Goal: Browse casually: Explore the website without a specific task or goal

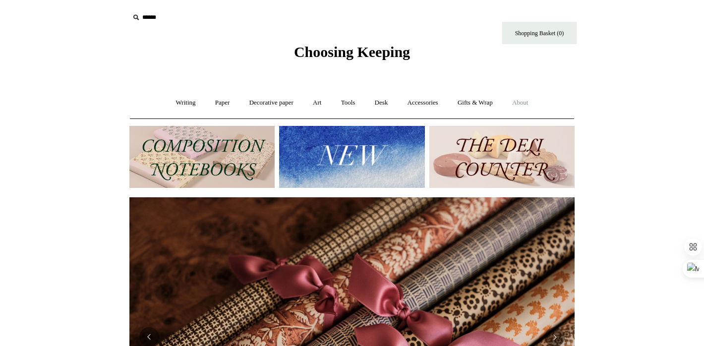
click at [530, 103] on link "About +" at bounding box center [521, 103] width 34 height 26
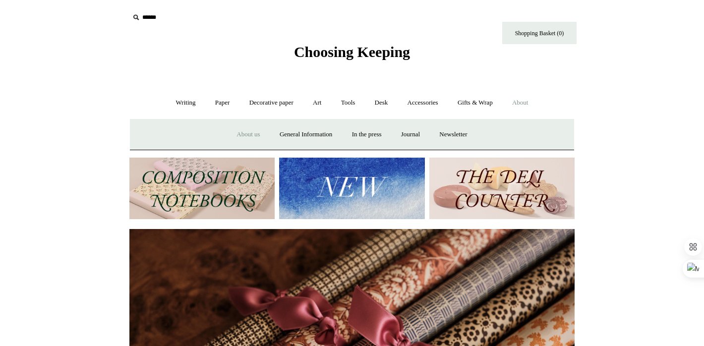
click at [244, 134] on link "About us" at bounding box center [248, 135] width 41 height 26
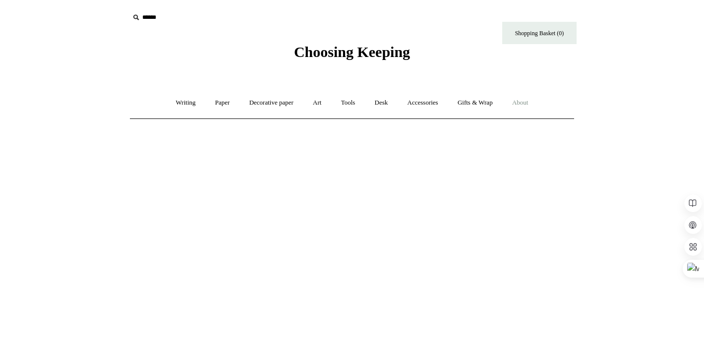
click at [531, 104] on link "About +" at bounding box center [521, 103] width 34 height 26
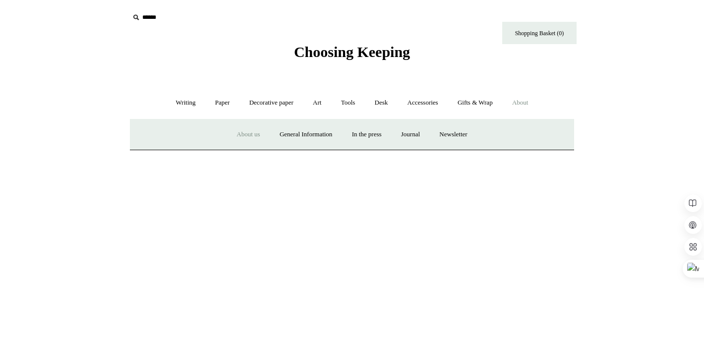
click at [243, 136] on link "About us" at bounding box center [248, 135] width 41 height 26
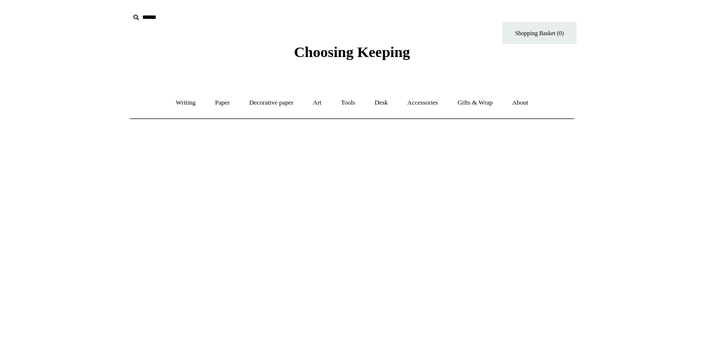
scroll to position [55, 0]
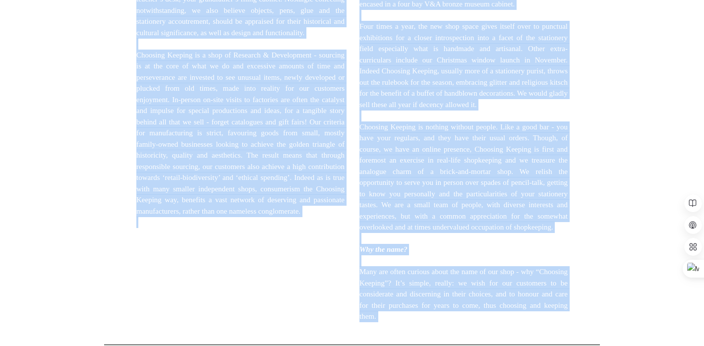
scroll to position [694, 0]
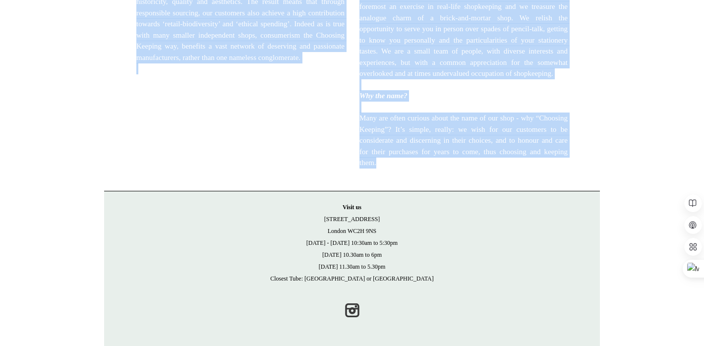
drag, startPoint x: 371, startPoint y: 64, endPoint x: 551, endPoint y: 159, distance: 203.7
copy div "ABOUT US Choosing Keeping began in 2012 as a small shop on Columbia Road, the s…"
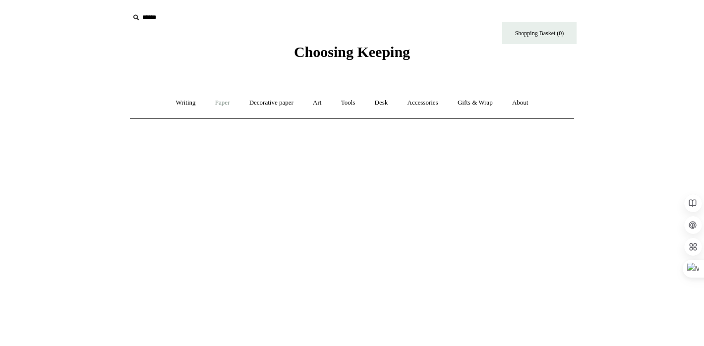
click at [219, 100] on link "Paper +" at bounding box center [222, 103] width 33 height 26
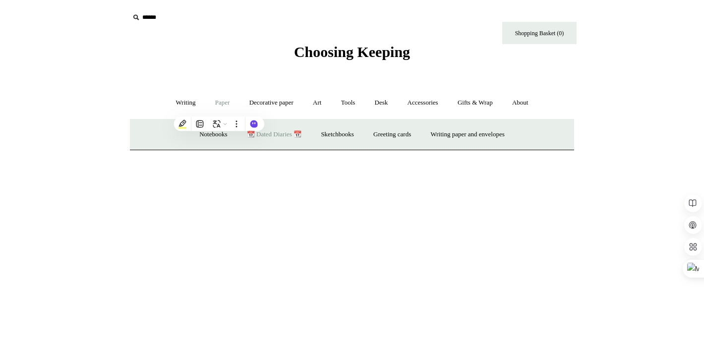
click at [256, 136] on link "📆 Dated Diaries 📆" at bounding box center [274, 135] width 72 height 26
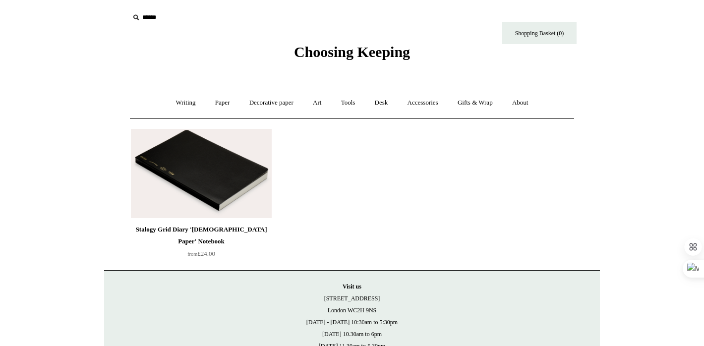
click at [201, 170] on img at bounding box center [201, 173] width 141 height 89
click at [319, 102] on link "Art +" at bounding box center [317, 103] width 26 height 26
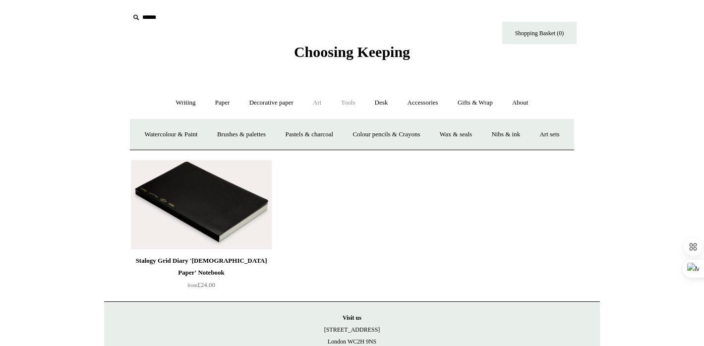
click at [354, 101] on link "Tools +" at bounding box center [348, 103] width 32 height 26
click at [332, 135] on link "Cutters" at bounding box center [334, 135] width 37 height 26
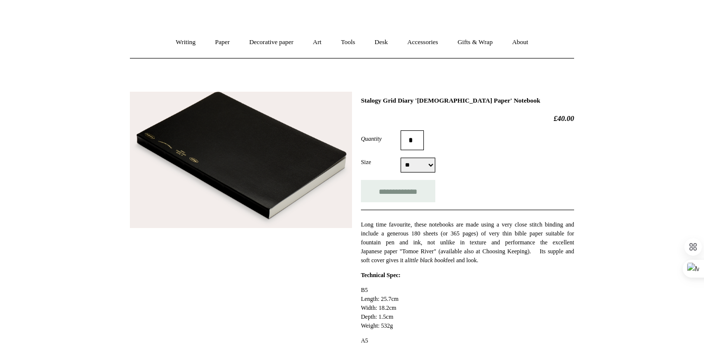
scroll to position [145, 0]
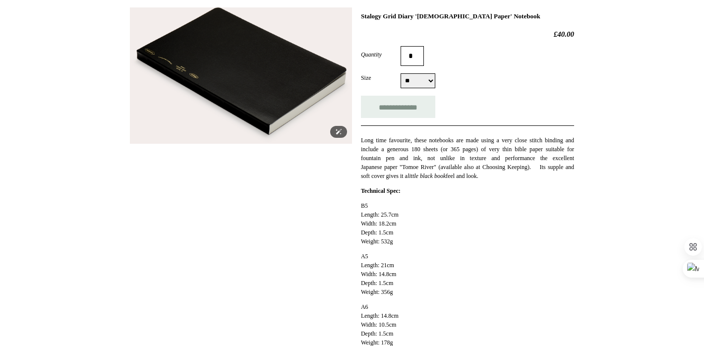
click at [313, 119] on img at bounding box center [241, 75] width 222 height 137
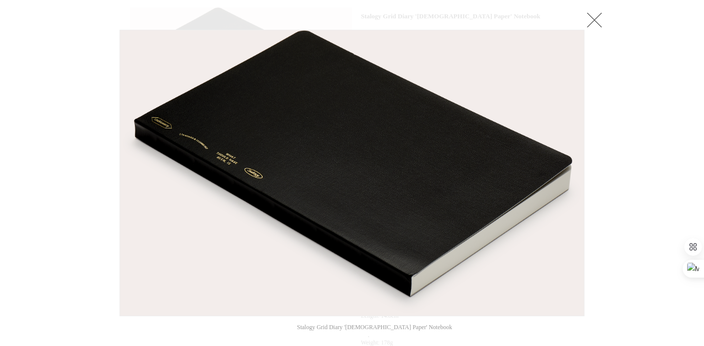
click at [591, 21] on link at bounding box center [595, 20] width 20 height 20
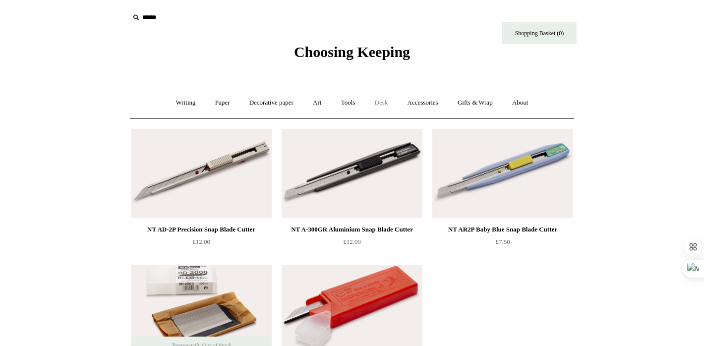
click at [384, 106] on link "Desk +" at bounding box center [381, 103] width 31 height 26
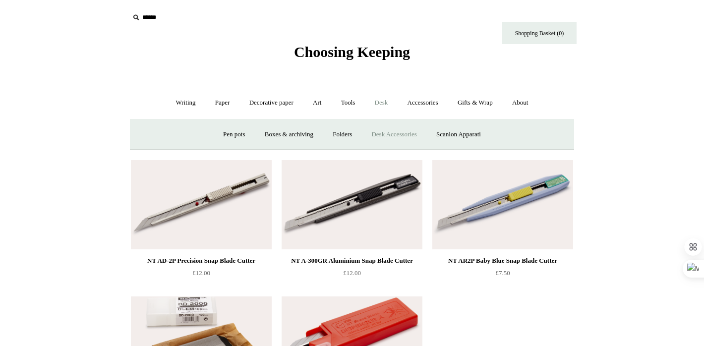
click at [384, 133] on link "Desk Accessories" at bounding box center [394, 135] width 63 height 26
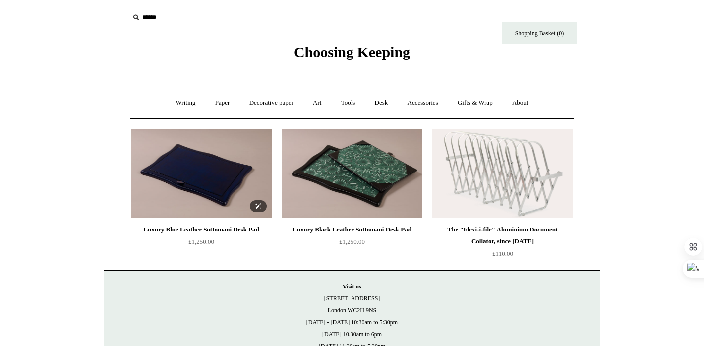
click at [224, 168] on img at bounding box center [201, 173] width 141 height 89
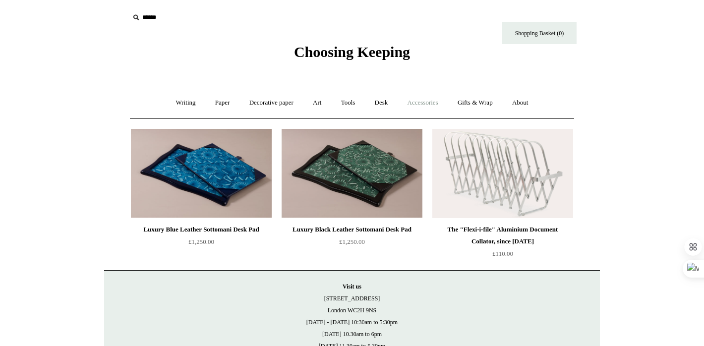
click at [434, 104] on link "Accessories +" at bounding box center [423, 103] width 49 height 26
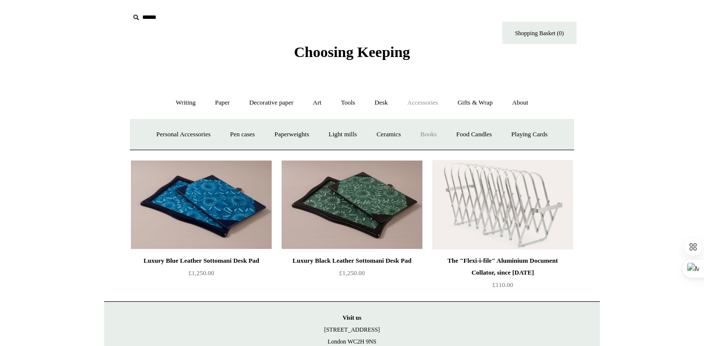
click at [431, 130] on link "Books" at bounding box center [429, 135] width 34 height 26
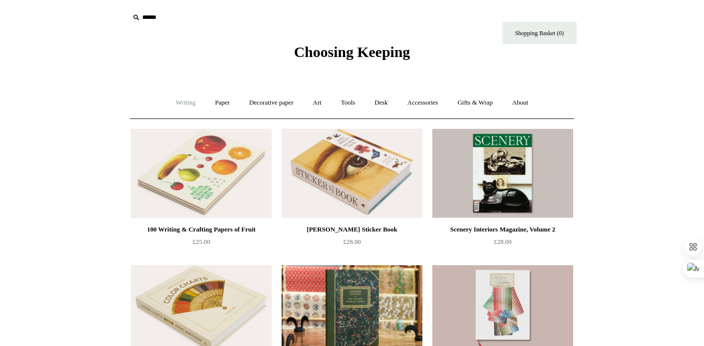
click at [184, 105] on link "Writing +" at bounding box center [186, 103] width 38 height 26
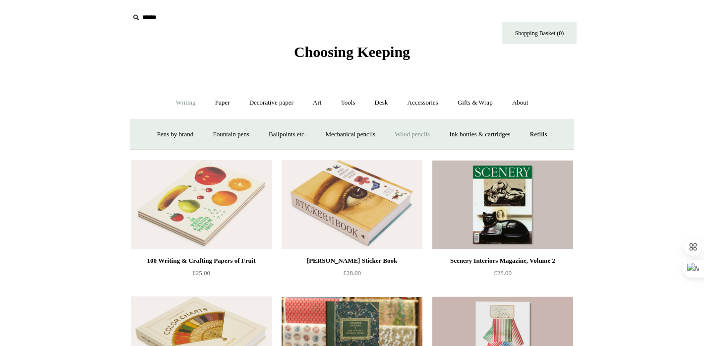
click at [420, 136] on link "Wood pencils +" at bounding box center [412, 135] width 53 height 26
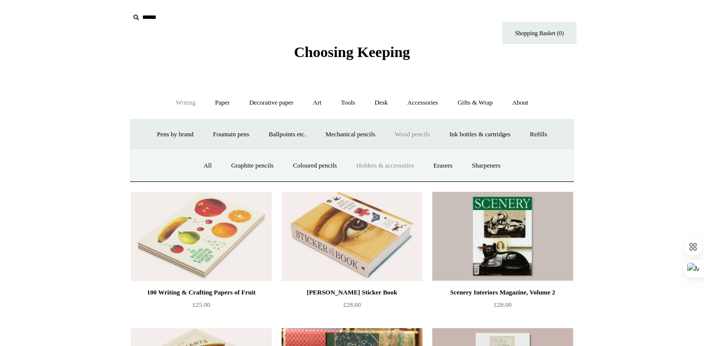
click at [394, 169] on link "Holders & accessories" at bounding box center [385, 166] width 75 height 26
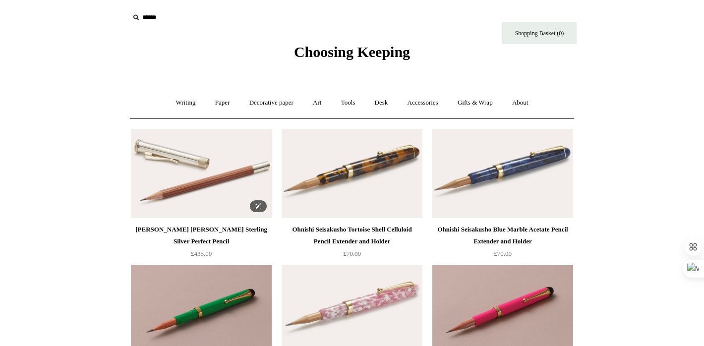
click at [187, 213] on img at bounding box center [201, 173] width 141 height 89
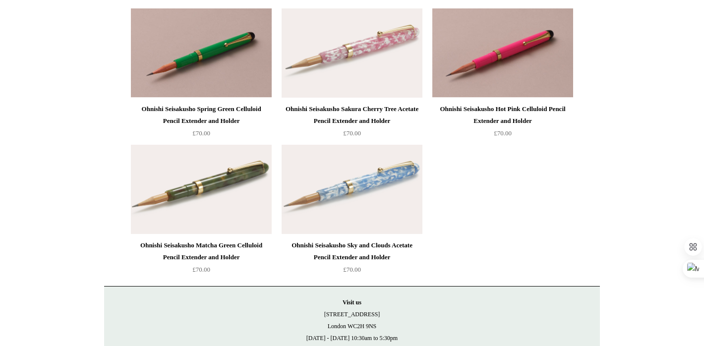
scroll to position [259, 0]
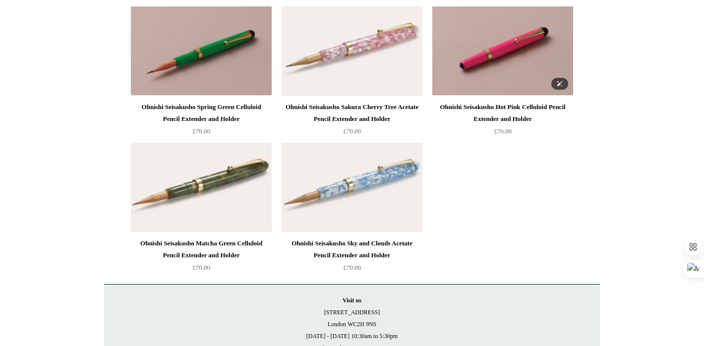
click at [523, 55] on img at bounding box center [503, 50] width 141 height 89
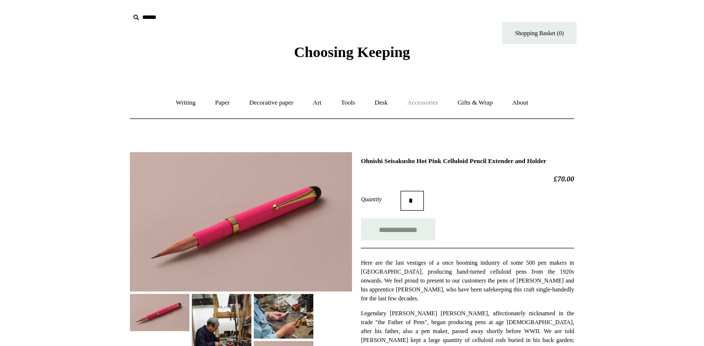
click at [424, 102] on link "Accessories +" at bounding box center [423, 103] width 49 height 26
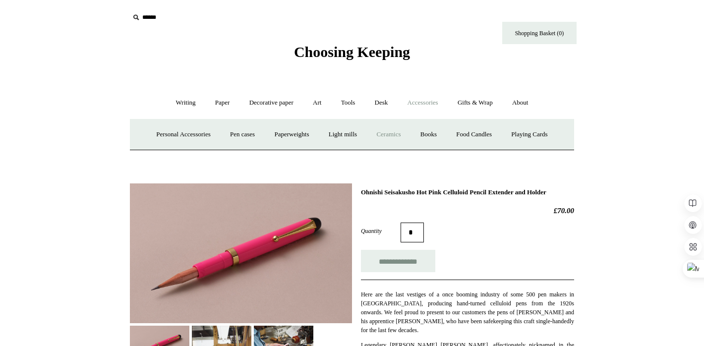
click at [388, 132] on link "Ceramics +" at bounding box center [389, 135] width 42 height 26
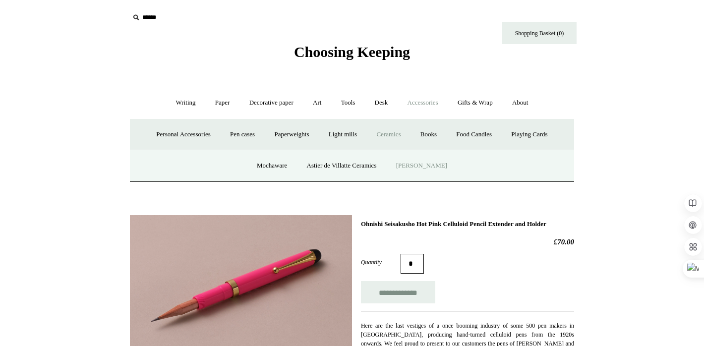
click at [423, 164] on link "[PERSON_NAME]" at bounding box center [421, 166] width 69 height 26
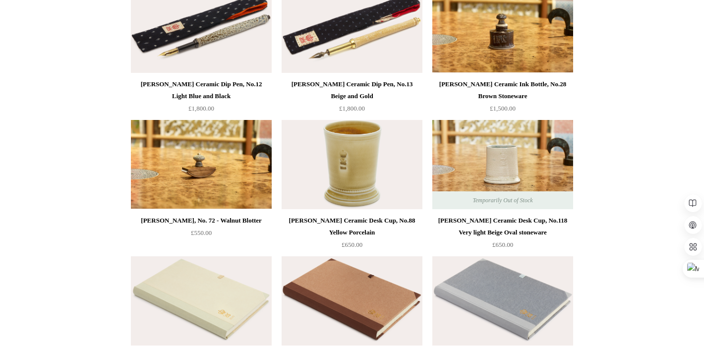
scroll to position [421, 0]
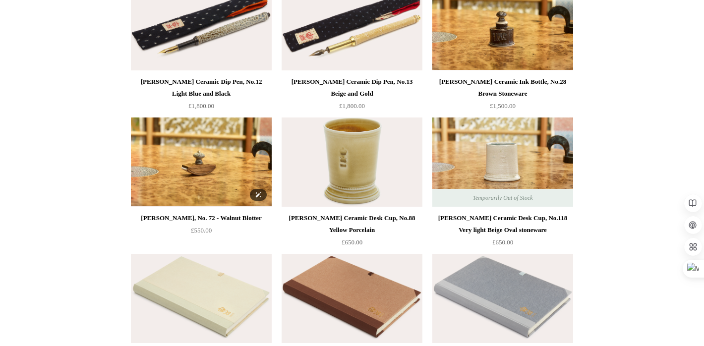
click at [211, 161] on img at bounding box center [201, 162] width 141 height 89
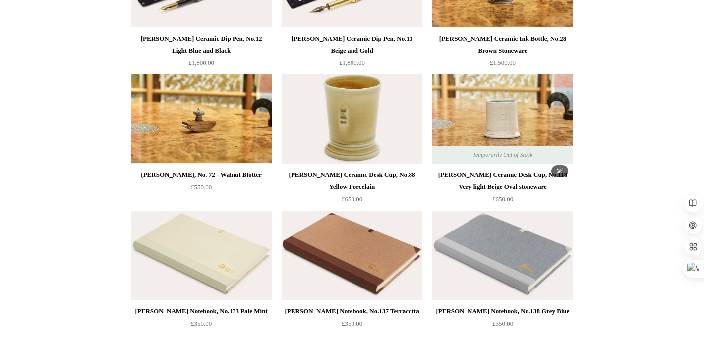
scroll to position [444, 0]
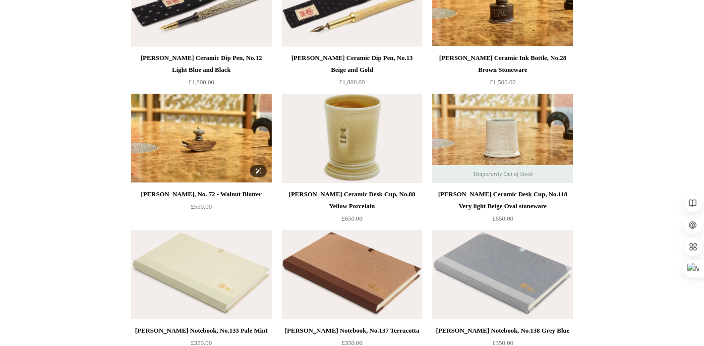
click at [215, 154] on img at bounding box center [201, 138] width 141 height 89
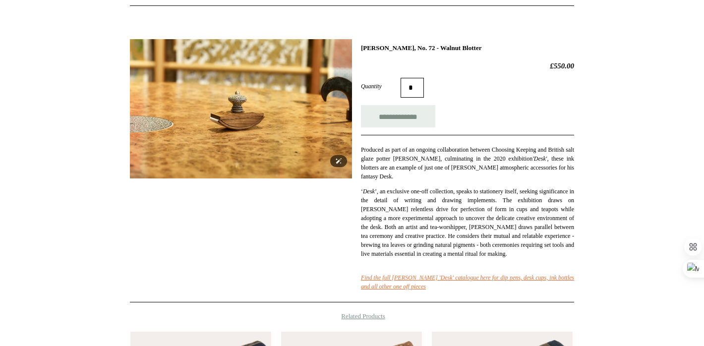
scroll to position [119, 0]
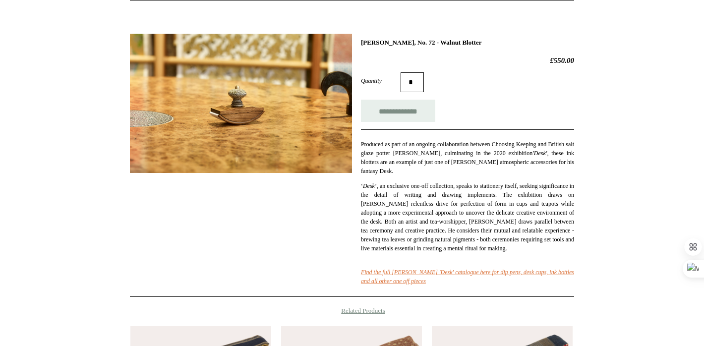
click at [416, 160] on p "Produced as part of an ongoing collaboration between Choosing Keeping and Briti…" at bounding box center [467, 158] width 213 height 36
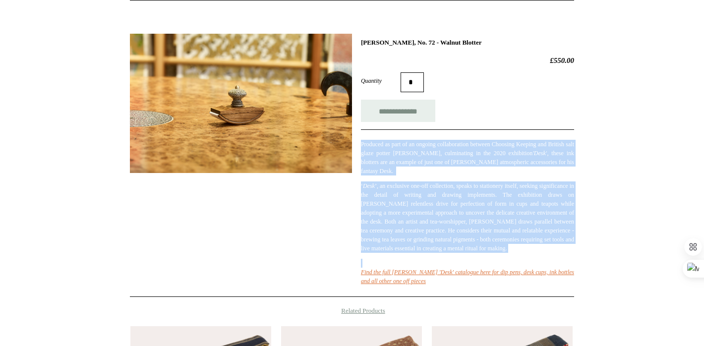
drag, startPoint x: 362, startPoint y: 143, endPoint x: 561, endPoint y: 268, distance: 234.8
click at [561, 268] on div "Produced as part of an ongoing collaboration between Choosing Keeping and Briti…" at bounding box center [467, 207] width 213 height 156
copy div "Produced as part of an ongoing collaboration between Choosing Keeping and Briti…"
click at [240, 116] on img at bounding box center [241, 103] width 222 height 139
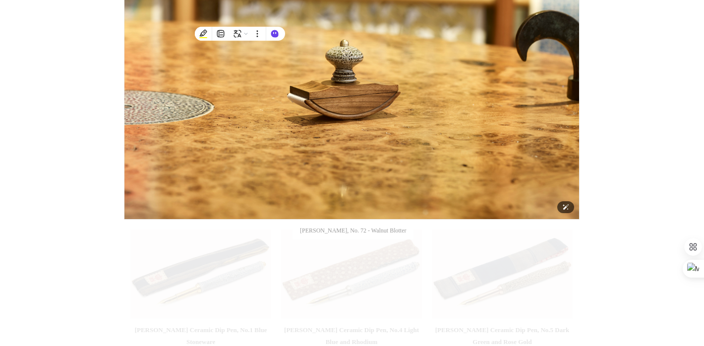
scroll to position [214, 0]
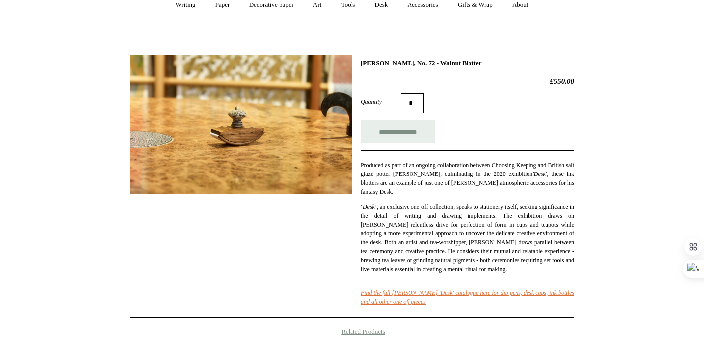
scroll to position [90, 0]
